Goal: Register for event/course

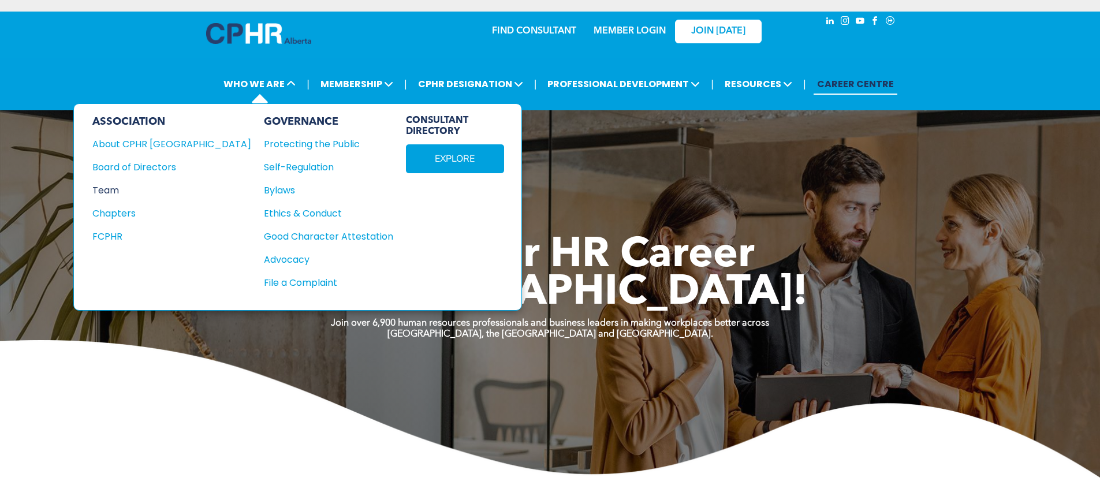
click at [110, 188] on div "Team" at bounding box center [163, 190] width 143 height 14
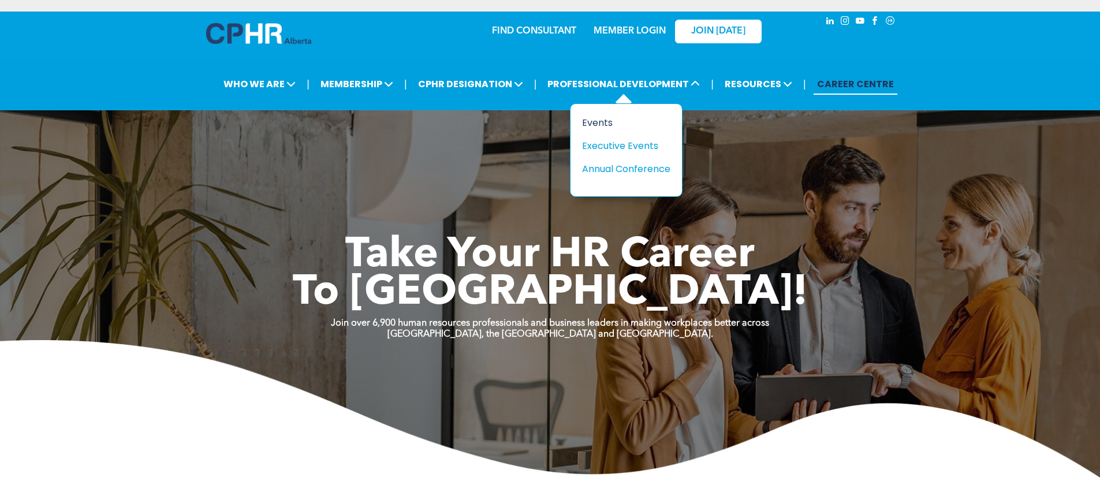
click at [596, 120] on div "Events" at bounding box center [622, 123] width 80 height 14
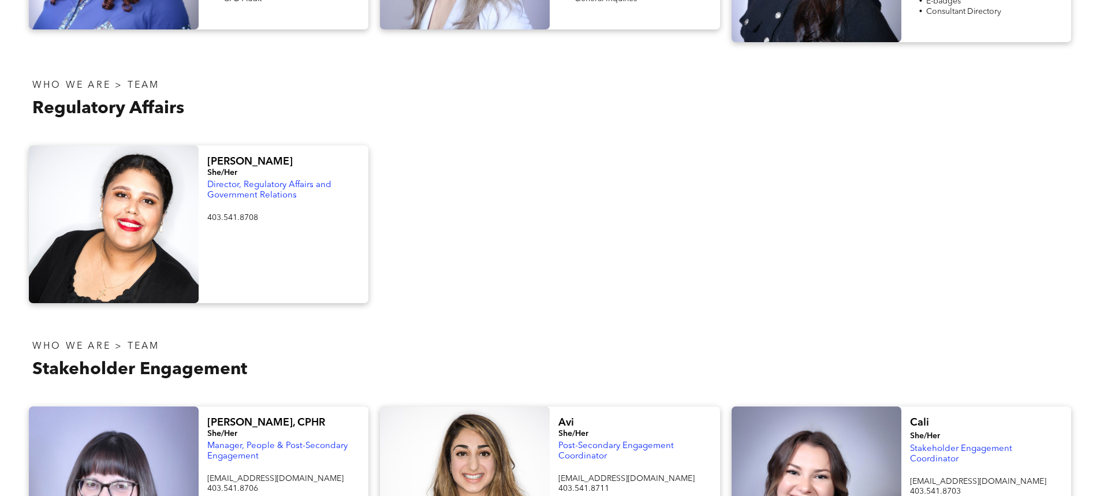
scroll to position [462, 0]
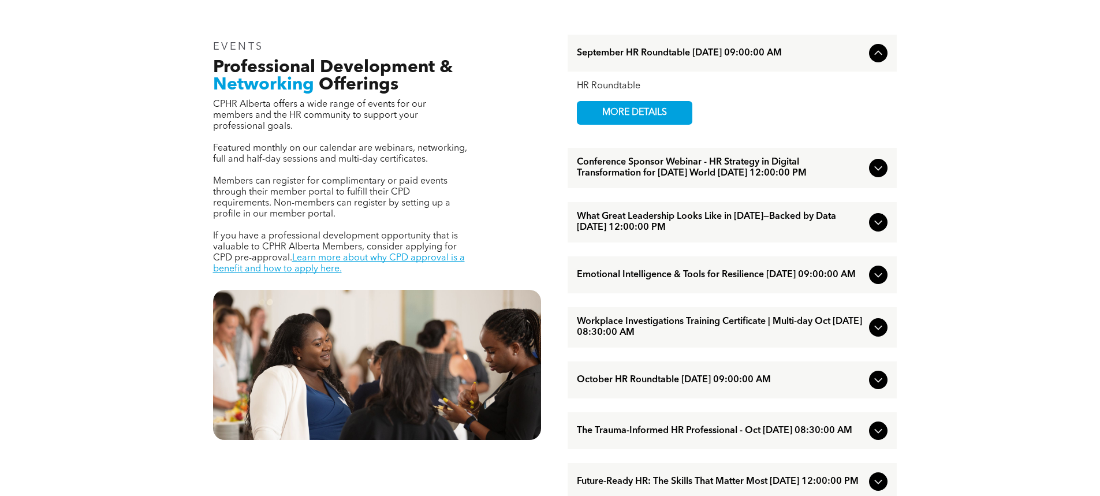
scroll to position [404, 0]
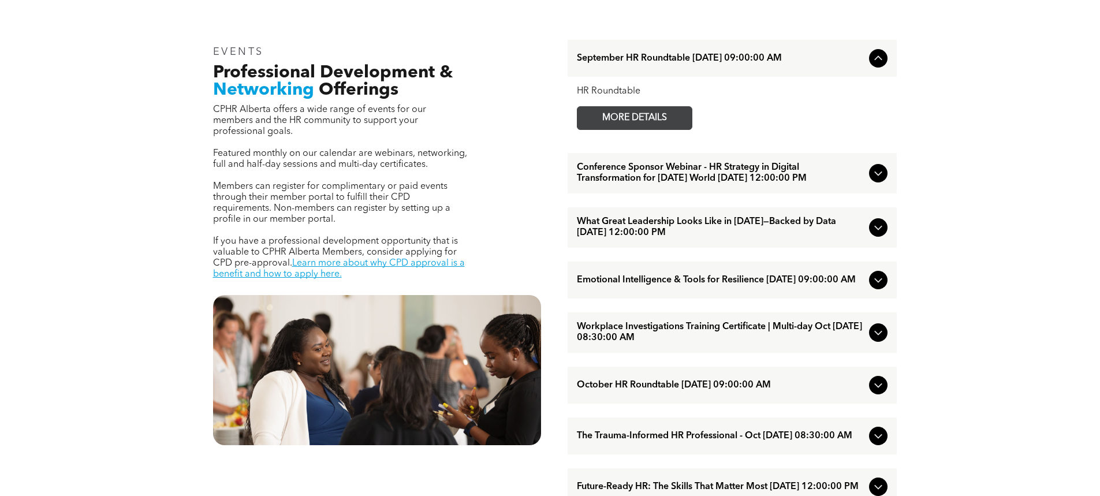
click at [648, 114] on span "MORE DETAILS" at bounding box center [634, 118] width 91 height 23
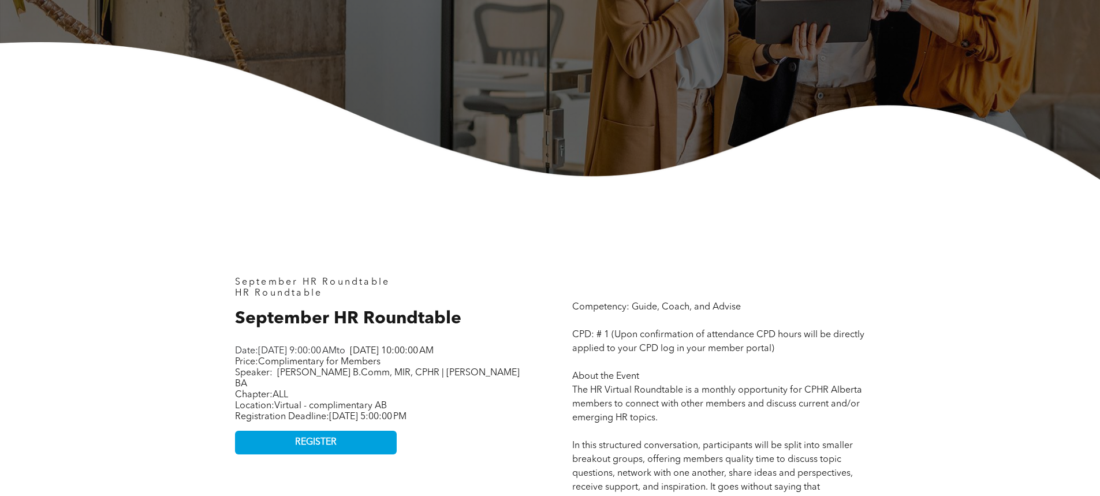
scroll to position [462, 0]
